Goal: Register for event/course

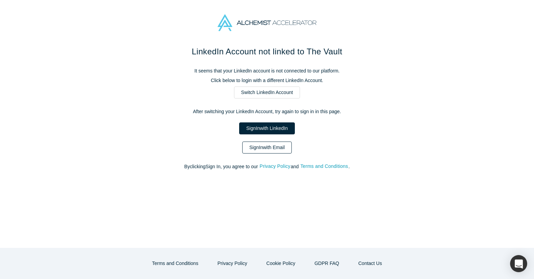
click at [266, 149] on link "Sign In with Email" at bounding box center [267, 147] width 50 height 12
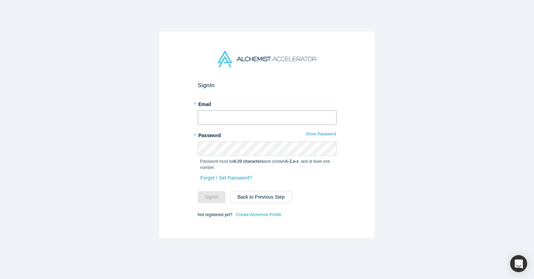
type input "[PERSON_NAME][EMAIL_ADDRESS][DOMAIN_NAME]"
click at [217, 195] on button "Sign In" at bounding box center [212, 197] width 28 height 12
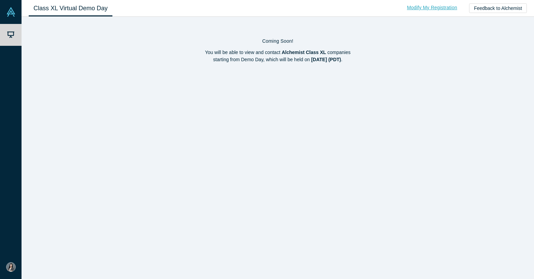
click at [415, 8] on link "Modify My Registration" at bounding box center [432, 8] width 65 height 12
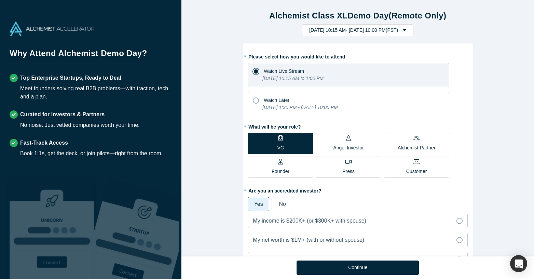
click at [374, 100] on div "Watch Later" at bounding box center [348, 99] width 191 height 9
click at [0, 0] on input "Watch Later [DATE] 1:30 PM - [DATE] 10:00 PM" at bounding box center [0, 0] width 0 height 0
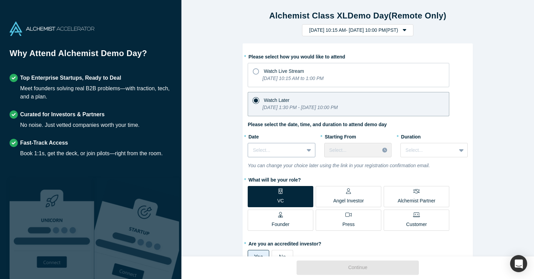
click at [278, 151] on div at bounding box center [276, 150] width 46 height 9
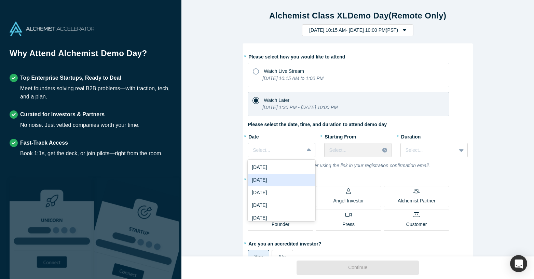
click at [279, 182] on div "[DATE]" at bounding box center [281, 180] width 67 height 13
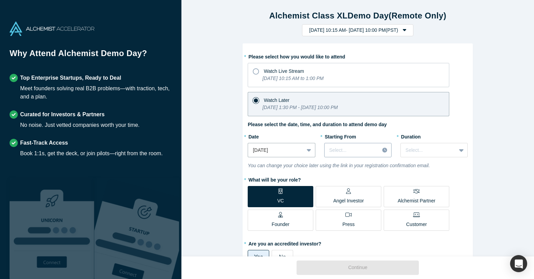
click at [352, 147] on div at bounding box center [351, 150] width 45 height 9
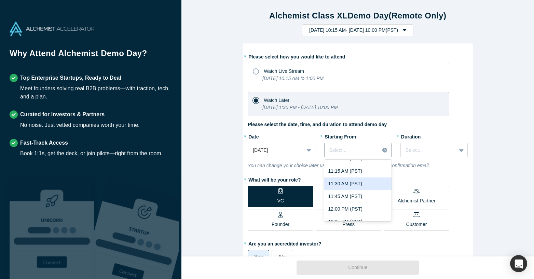
scroll to position [578, 0]
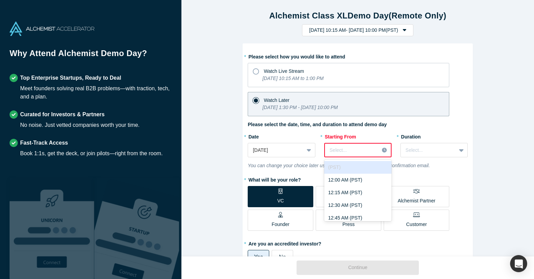
click at [342, 151] on div at bounding box center [352, 150] width 45 height 9
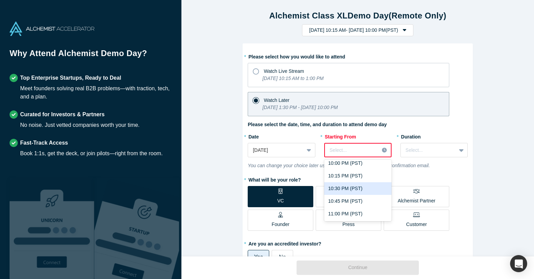
scroll to position [1125, 0]
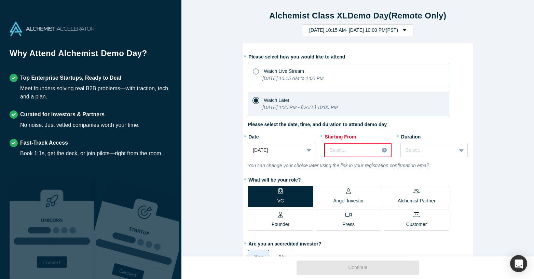
click at [339, 154] on div "Select..." at bounding box center [352, 150] width 54 height 11
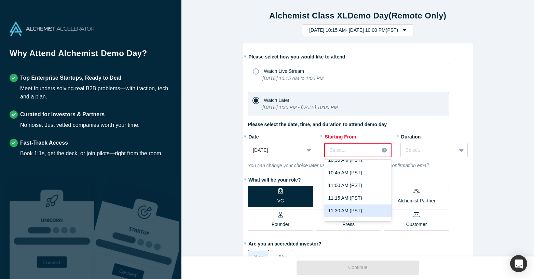
click at [350, 208] on div "11:30 AM (PST)" at bounding box center [357, 210] width 67 height 13
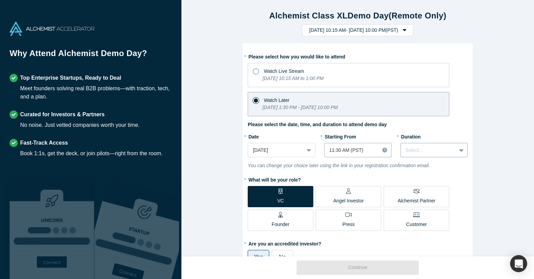
click at [426, 152] on div at bounding box center [428, 150] width 46 height 9
click at [417, 214] on div "3 hours" at bounding box center [433, 213] width 67 height 13
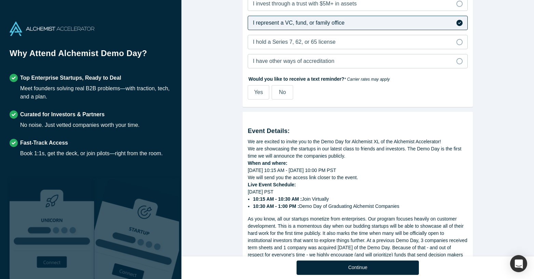
scroll to position [375, 0]
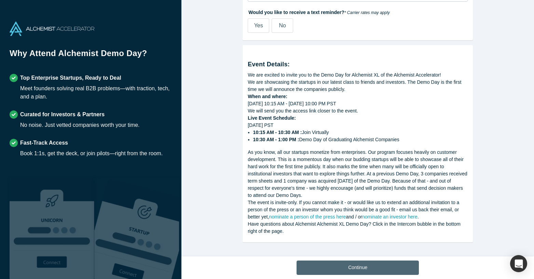
click at [353, 266] on button "Continue" at bounding box center [358, 267] width 122 height 14
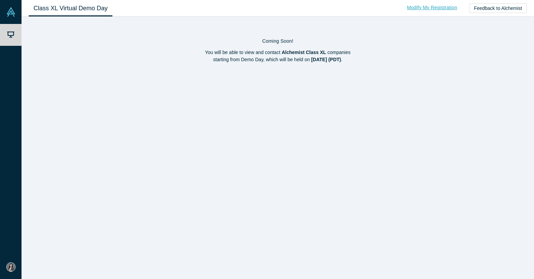
click at [415, 8] on link "Modify My Registration" at bounding box center [432, 8] width 65 height 12
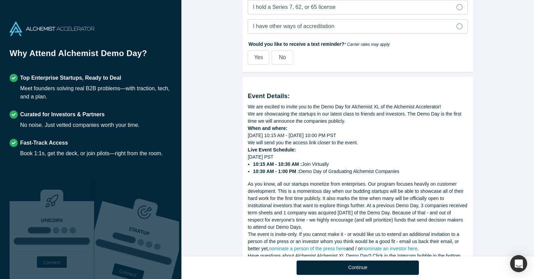
scroll to position [375, 0]
